Goal: Information Seeking & Learning: Learn about a topic

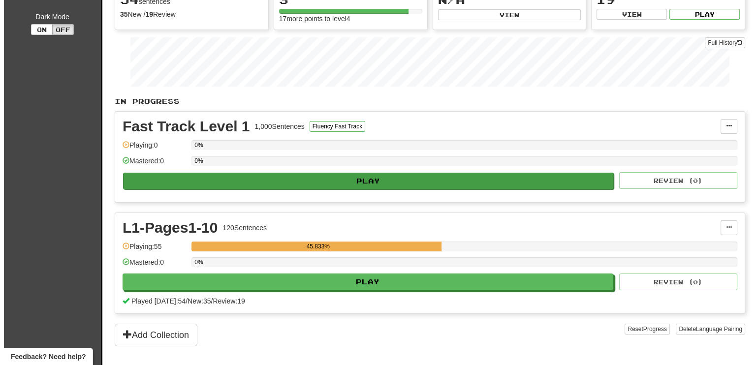
scroll to position [246, 0]
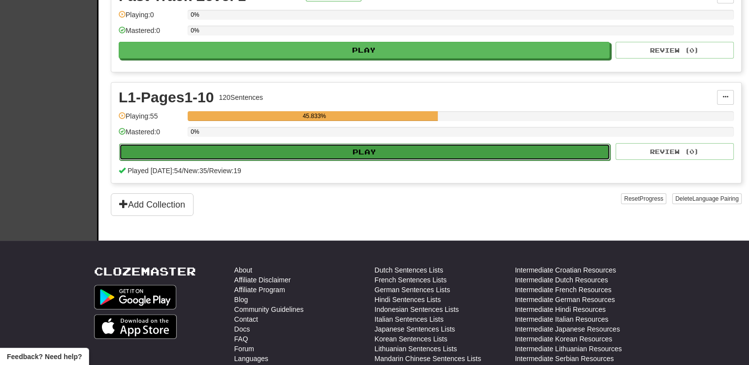
click at [435, 147] on button "Play" at bounding box center [364, 152] width 491 height 17
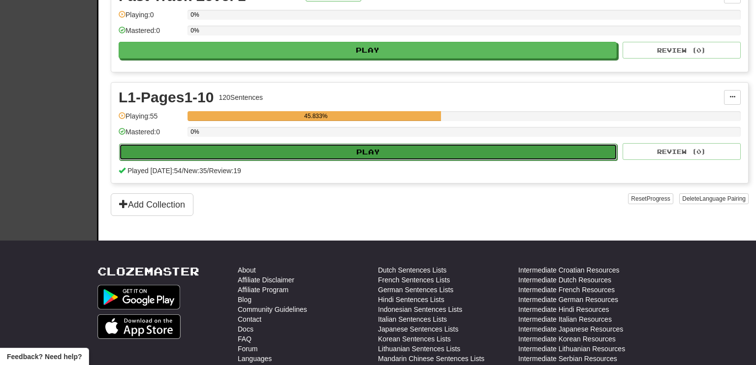
select select "**"
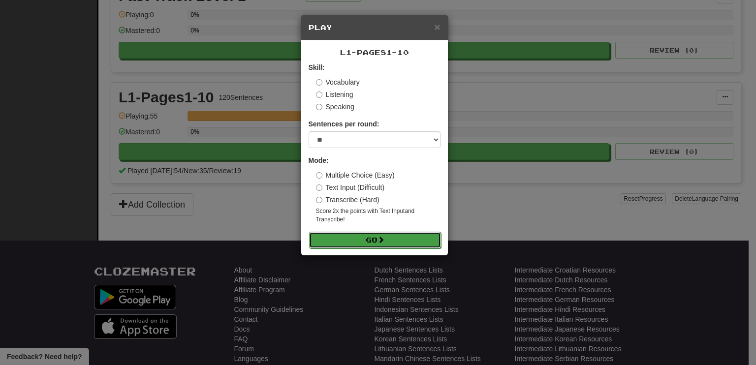
click at [369, 239] on button "Go" at bounding box center [375, 240] width 132 height 17
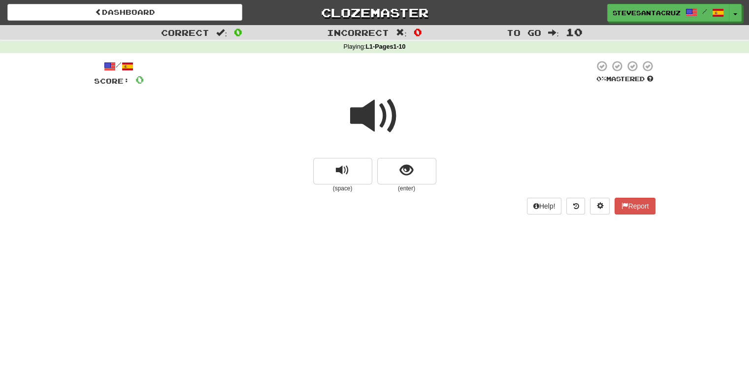
click at [372, 115] on span at bounding box center [374, 116] width 49 height 49
click at [408, 169] on span "show sentence" at bounding box center [406, 170] width 13 height 13
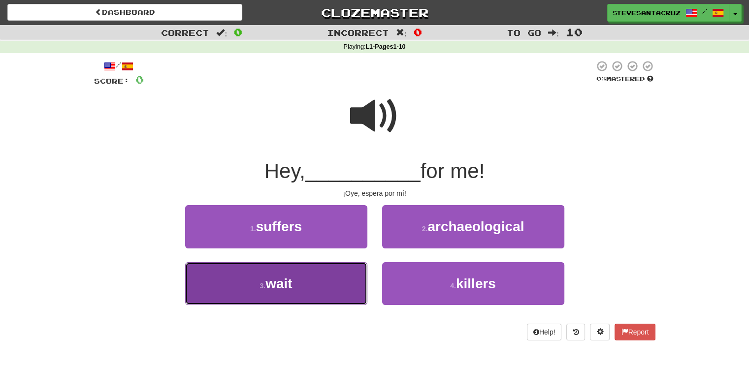
click at [255, 291] on button "3 . wait" at bounding box center [276, 283] width 182 height 43
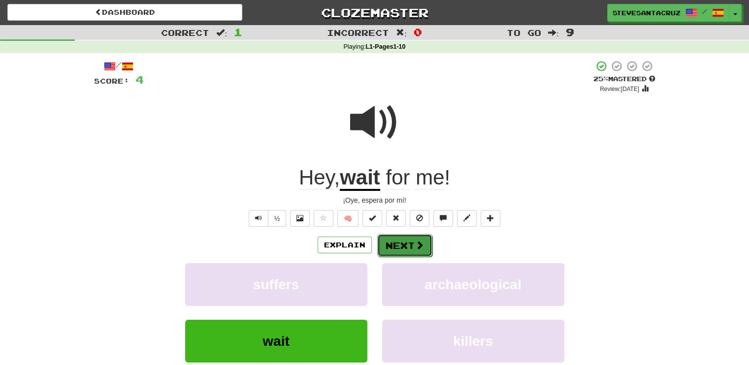
click at [416, 238] on button "Next" at bounding box center [404, 245] width 55 height 23
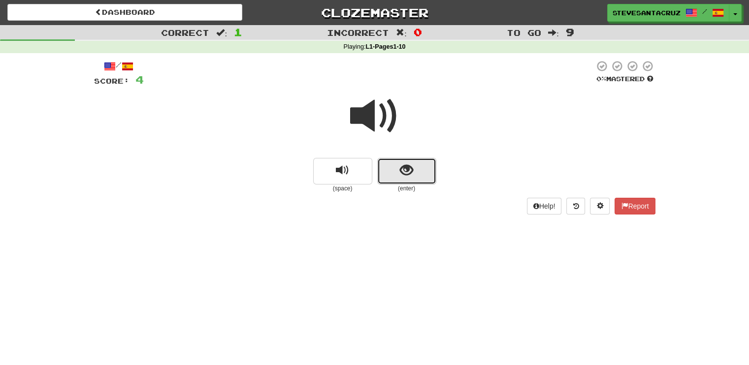
click at [429, 169] on button "show sentence" at bounding box center [406, 171] width 59 height 27
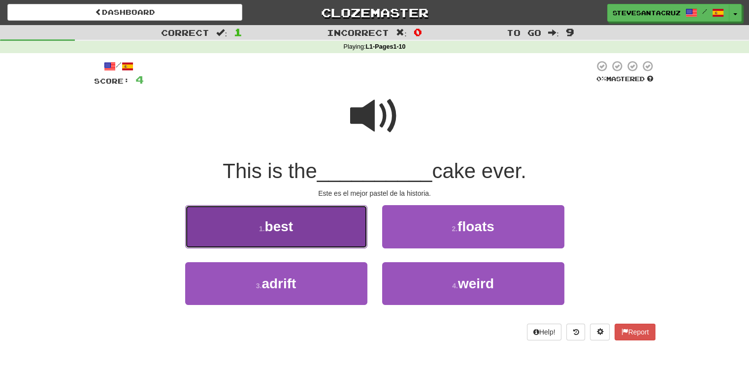
click at [287, 221] on span "best" at bounding box center [279, 226] width 29 height 15
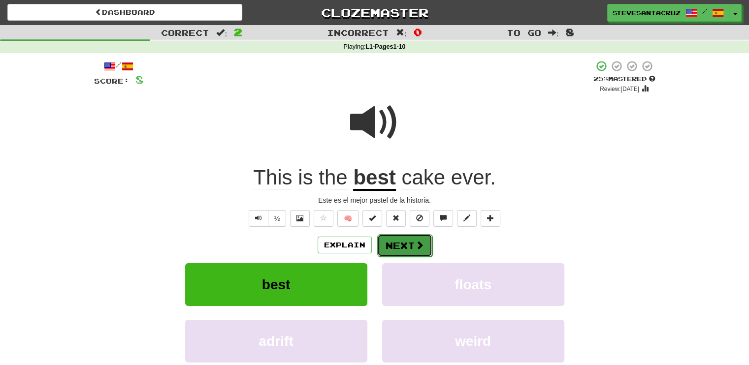
click at [401, 246] on button "Next" at bounding box center [404, 245] width 55 height 23
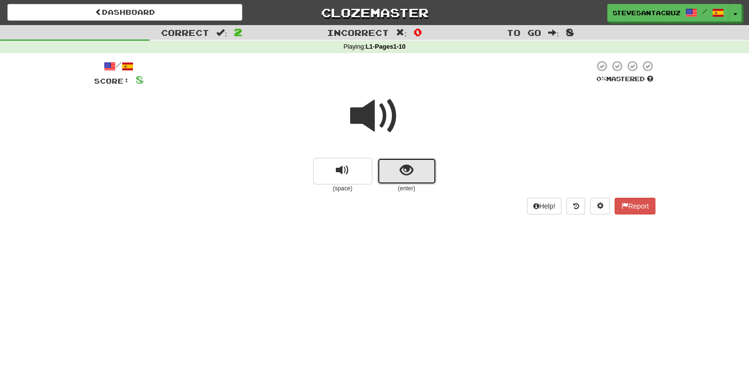
click at [419, 167] on button "show sentence" at bounding box center [406, 171] width 59 height 27
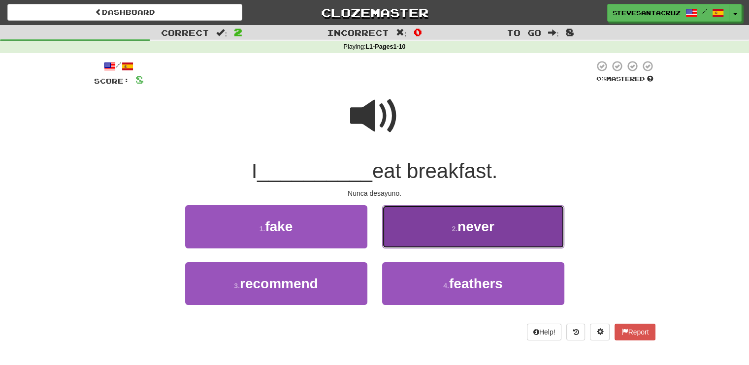
click at [453, 229] on small "2 ." at bounding box center [455, 229] width 6 height 8
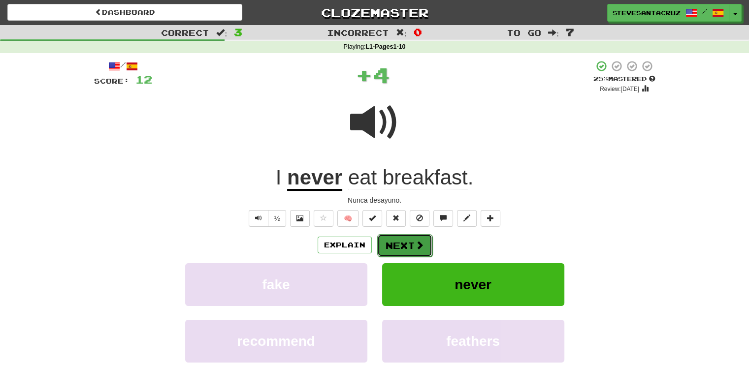
click at [406, 244] on button "Next" at bounding box center [404, 245] width 55 height 23
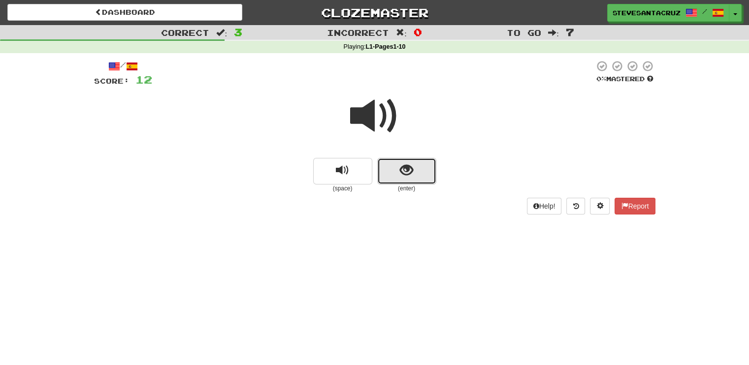
click at [402, 176] on span "show sentence" at bounding box center [406, 170] width 13 height 13
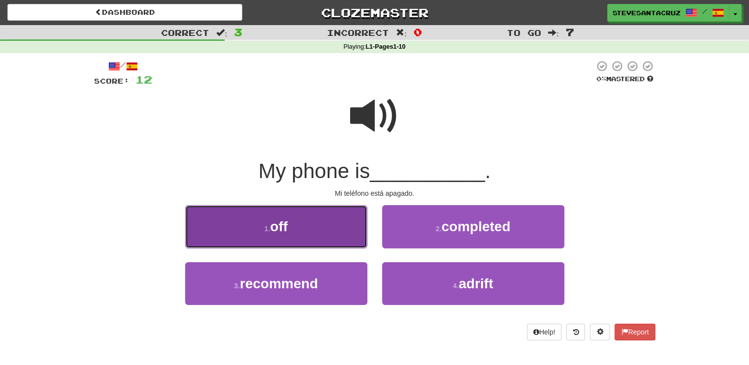
click at [326, 229] on button "1 . off" at bounding box center [276, 226] width 182 height 43
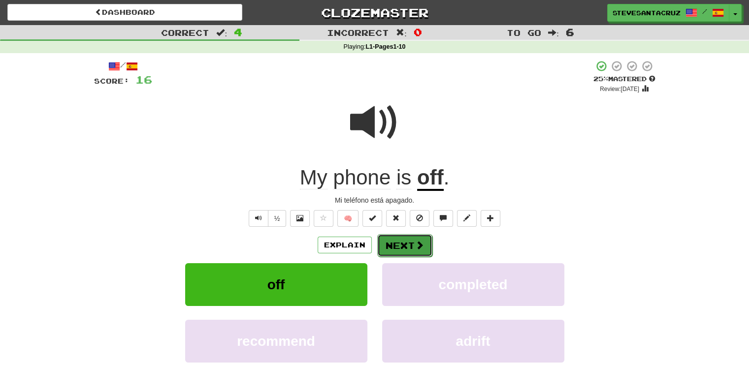
click at [421, 247] on span at bounding box center [419, 245] width 9 height 9
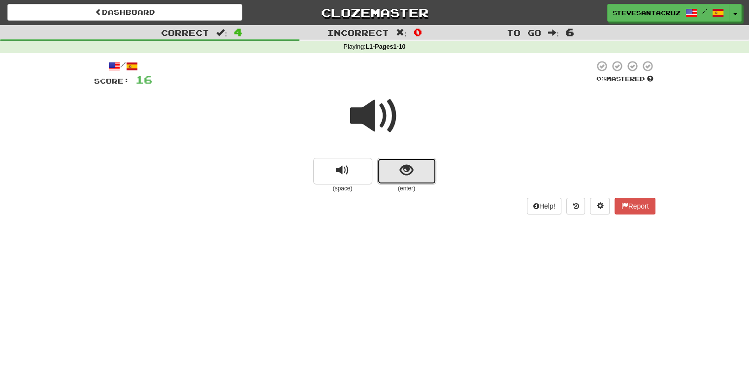
click at [406, 178] on button "show sentence" at bounding box center [406, 171] width 59 height 27
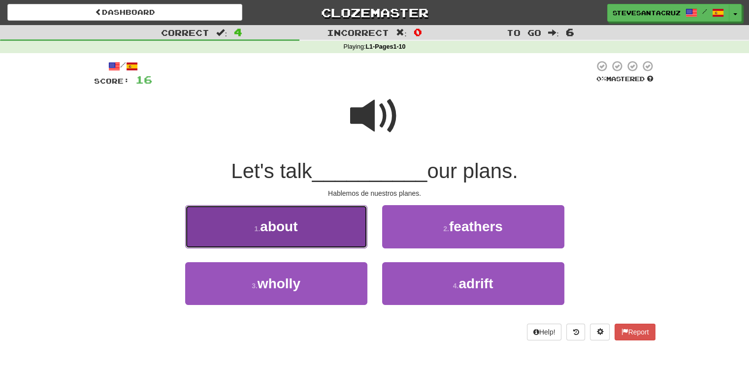
click at [298, 236] on button "1 . about" at bounding box center [276, 226] width 182 height 43
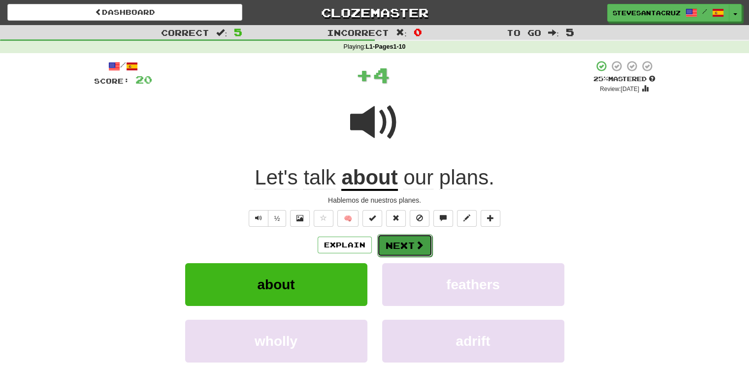
click at [391, 246] on button "Next" at bounding box center [404, 245] width 55 height 23
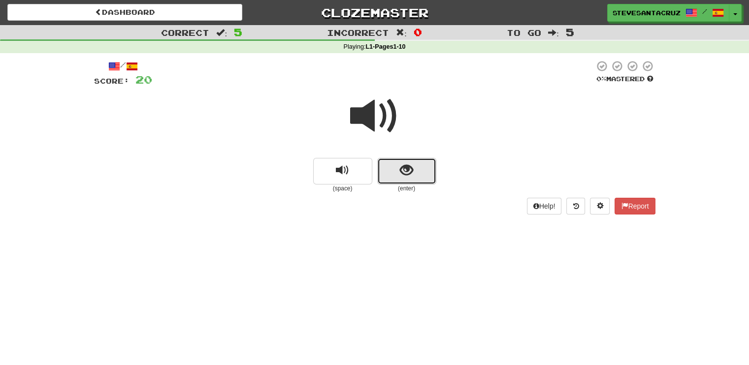
click at [390, 173] on button "show sentence" at bounding box center [406, 171] width 59 height 27
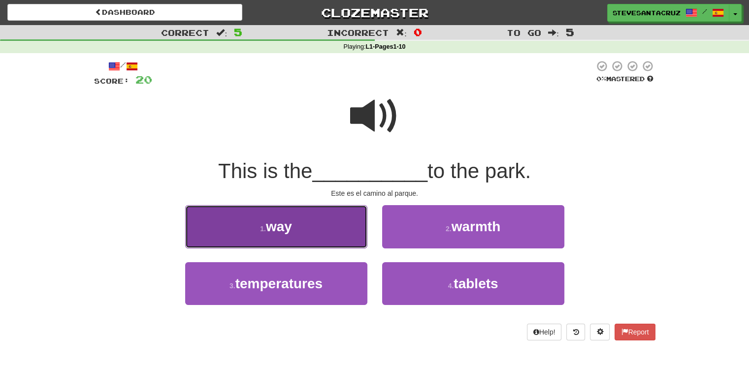
click at [296, 235] on button "1 . way" at bounding box center [276, 226] width 182 height 43
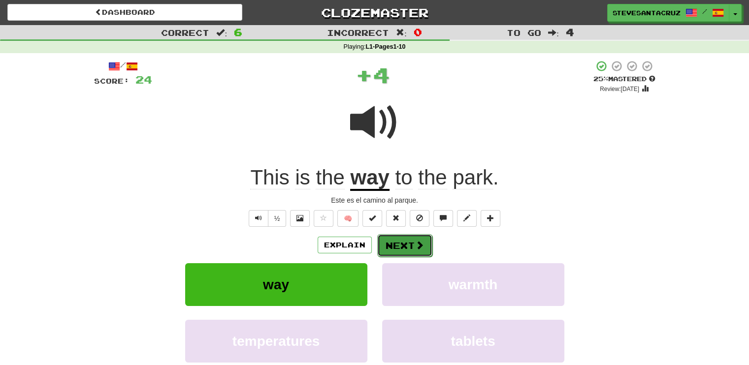
click at [424, 246] on button "Next" at bounding box center [404, 245] width 55 height 23
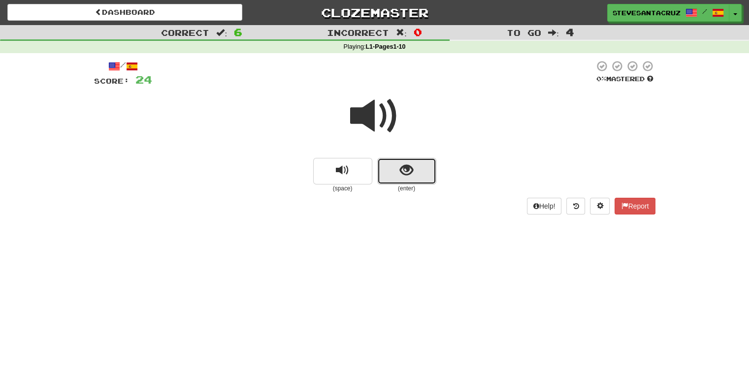
click at [400, 184] on button "show sentence" at bounding box center [406, 171] width 59 height 27
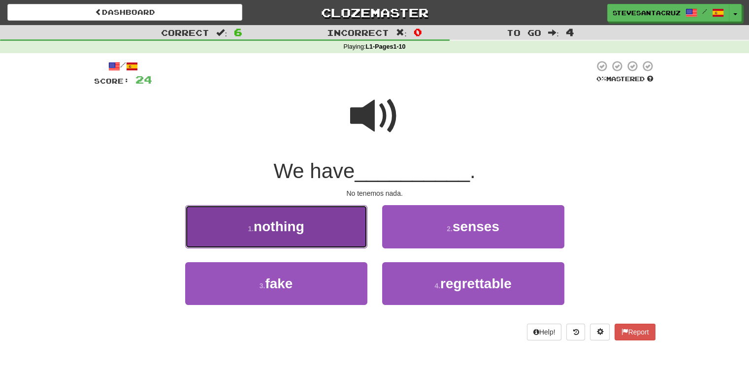
click at [290, 218] on button "1 . nothing" at bounding box center [276, 226] width 182 height 43
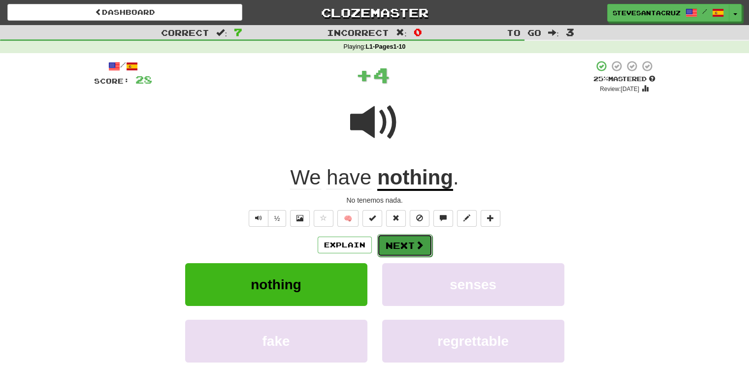
click at [415, 246] on span at bounding box center [419, 245] width 9 height 9
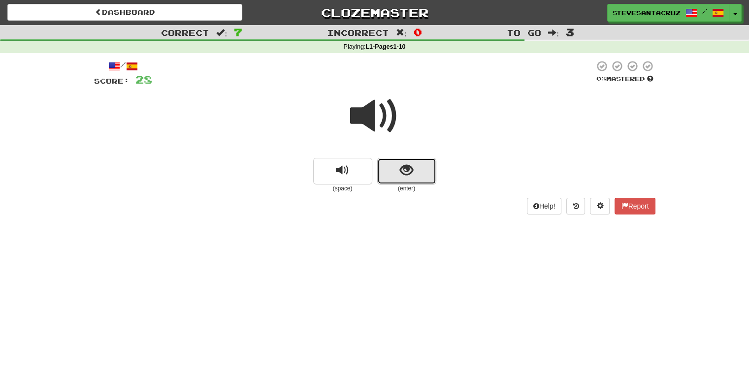
click at [395, 177] on button "show sentence" at bounding box center [406, 171] width 59 height 27
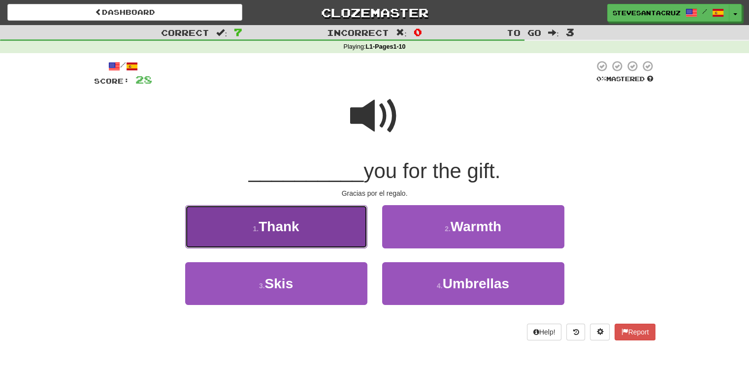
click at [319, 231] on button "1 . Thank" at bounding box center [276, 226] width 182 height 43
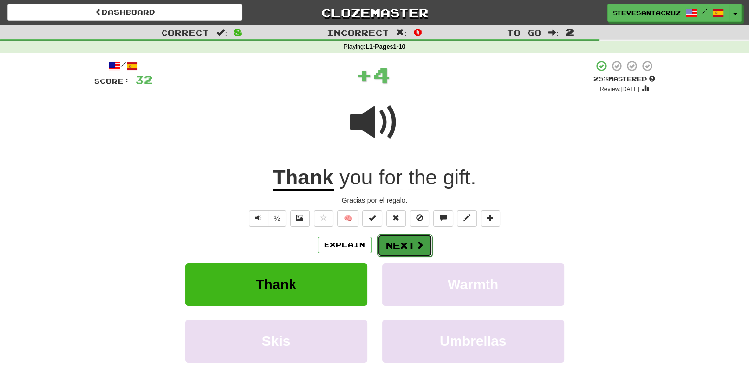
click at [396, 251] on button "Next" at bounding box center [404, 245] width 55 height 23
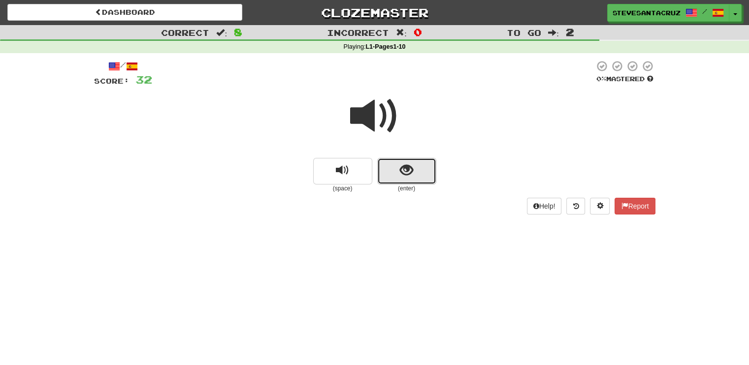
click at [407, 171] on span "show sentence" at bounding box center [406, 170] width 13 height 13
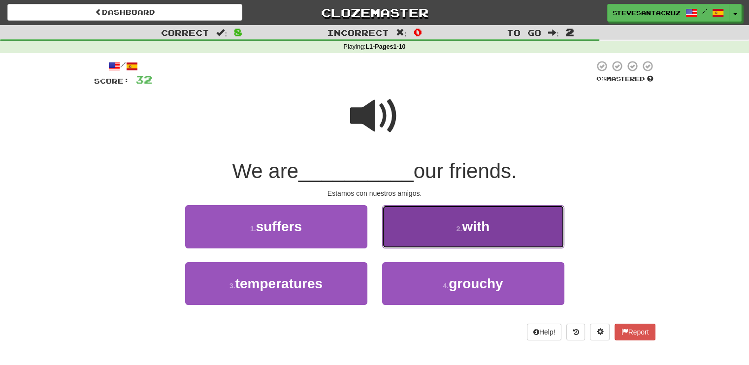
click at [430, 234] on button "2 . with" at bounding box center [473, 226] width 182 height 43
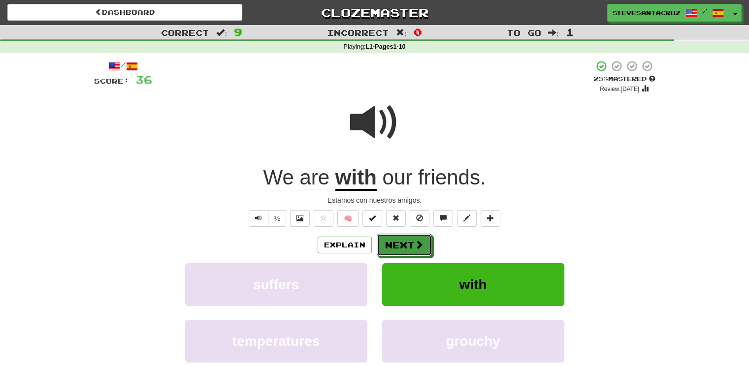
click at [407, 242] on button "Next" at bounding box center [404, 245] width 55 height 23
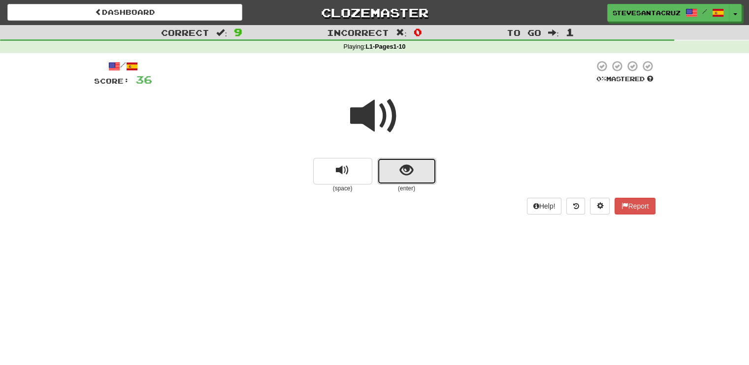
click at [409, 173] on span "show sentence" at bounding box center [406, 170] width 13 height 13
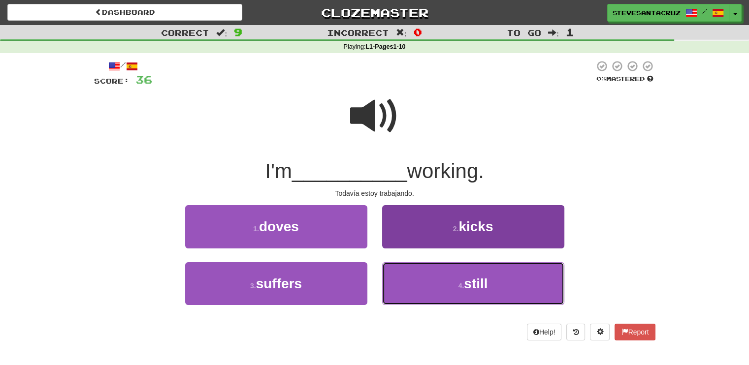
click at [485, 289] on span "still" at bounding box center [476, 283] width 24 height 15
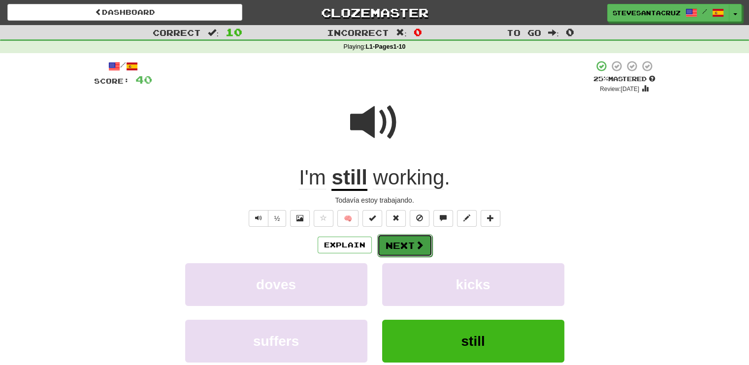
click at [400, 249] on button "Next" at bounding box center [404, 245] width 55 height 23
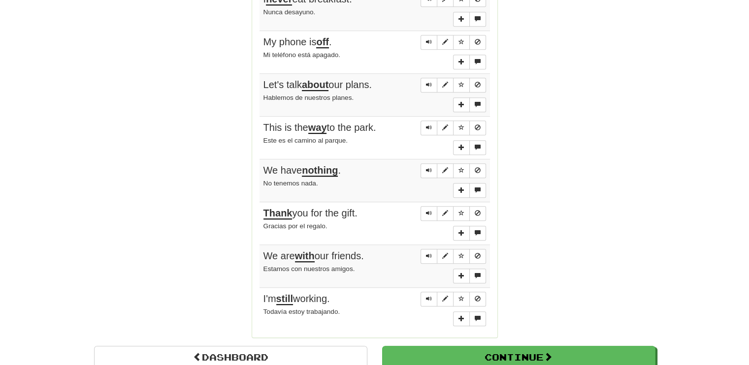
scroll to position [662, 0]
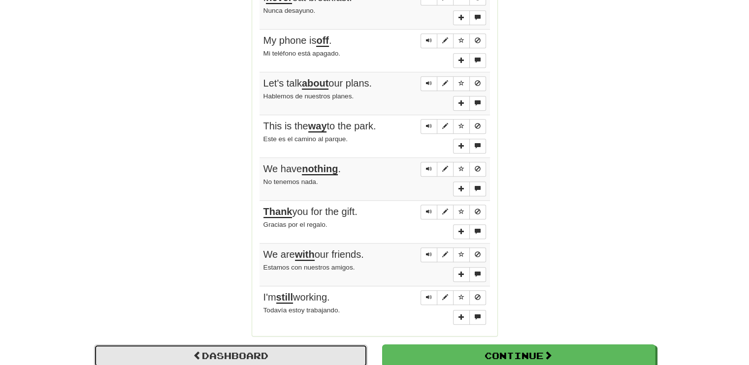
click at [230, 350] on link "Dashboard" at bounding box center [230, 356] width 273 height 23
